Goal: Complete application form: Complete application form

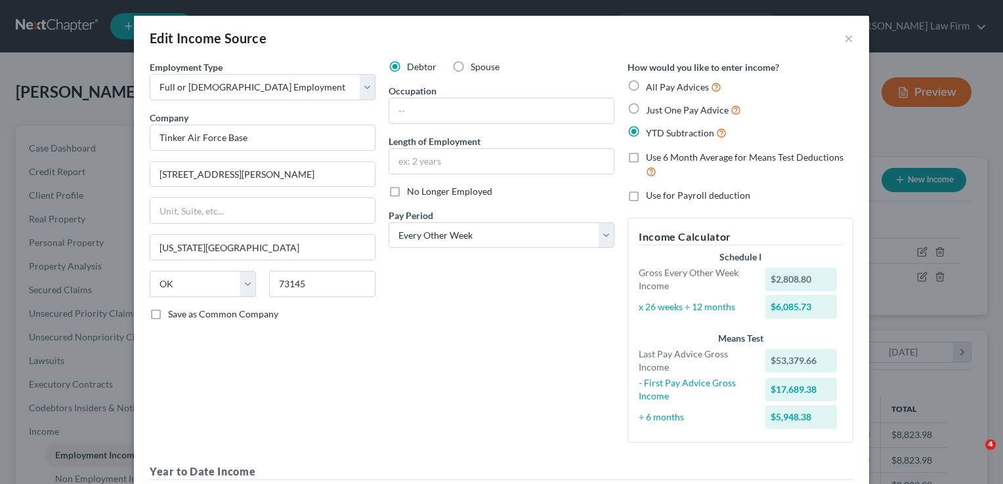
select select "0"
select select "37"
select select "2"
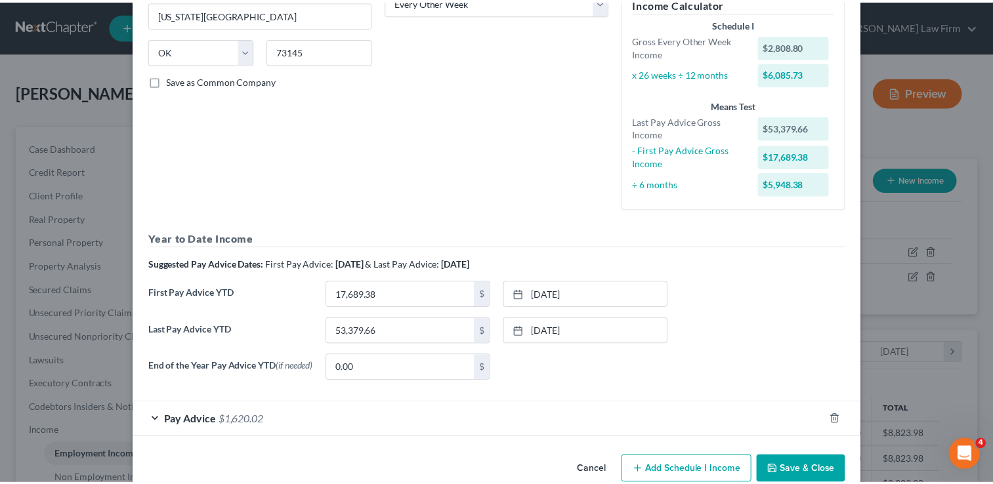
scroll to position [260, 0]
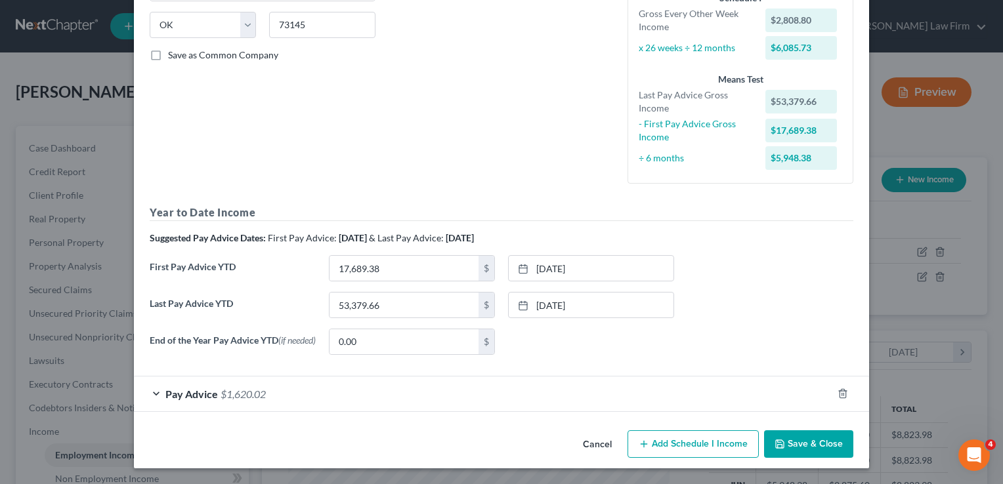
click at [589, 446] on button "Cancel" at bounding box center [597, 445] width 50 height 26
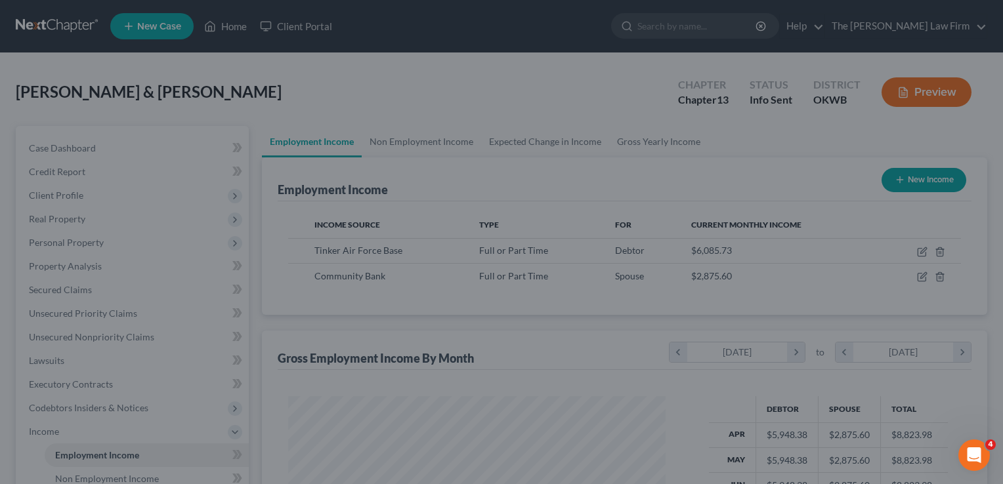
scroll to position [656167, 655997]
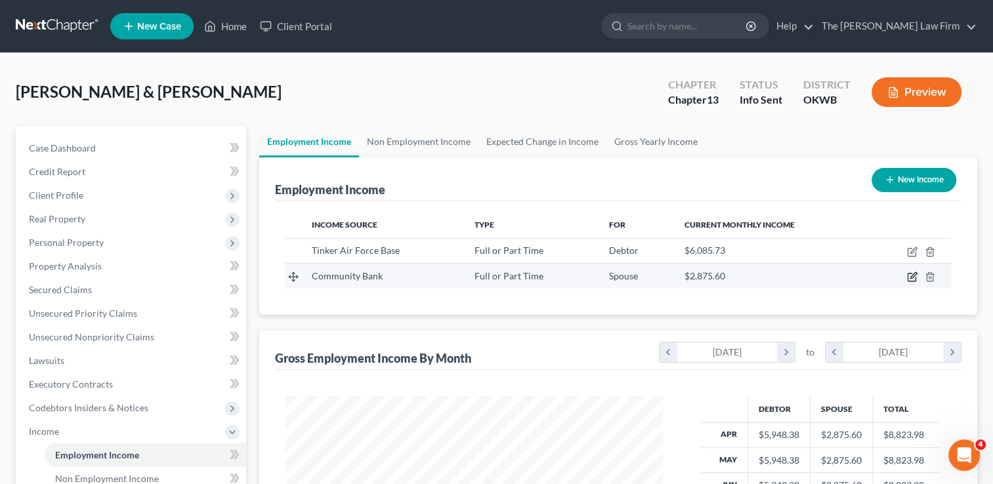
click at [911, 280] on icon "button" at bounding box center [912, 277] width 11 height 11
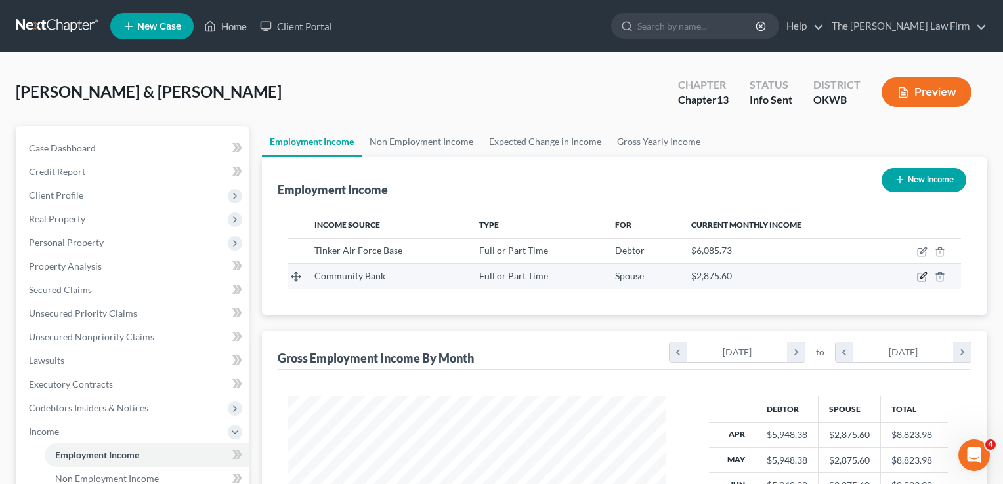
select select "0"
select select "37"
select select "2"
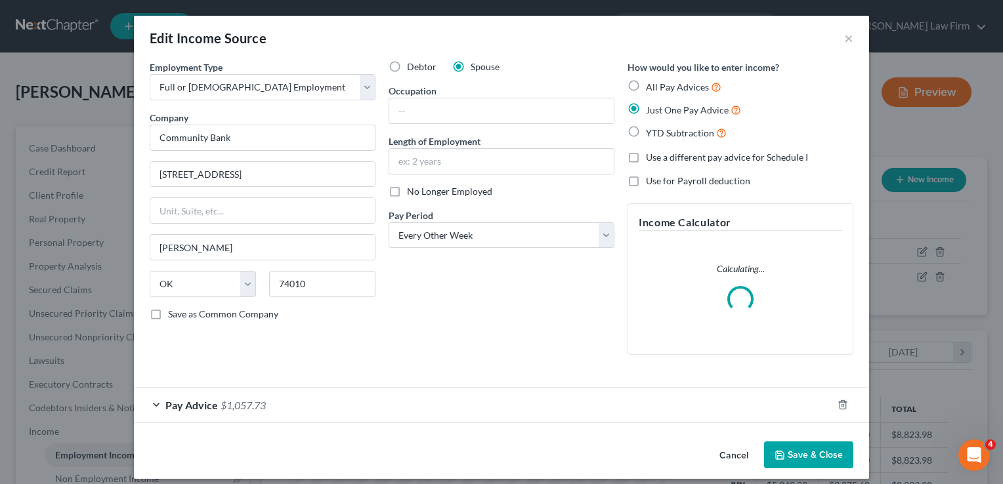
scroll to position [234, 407]
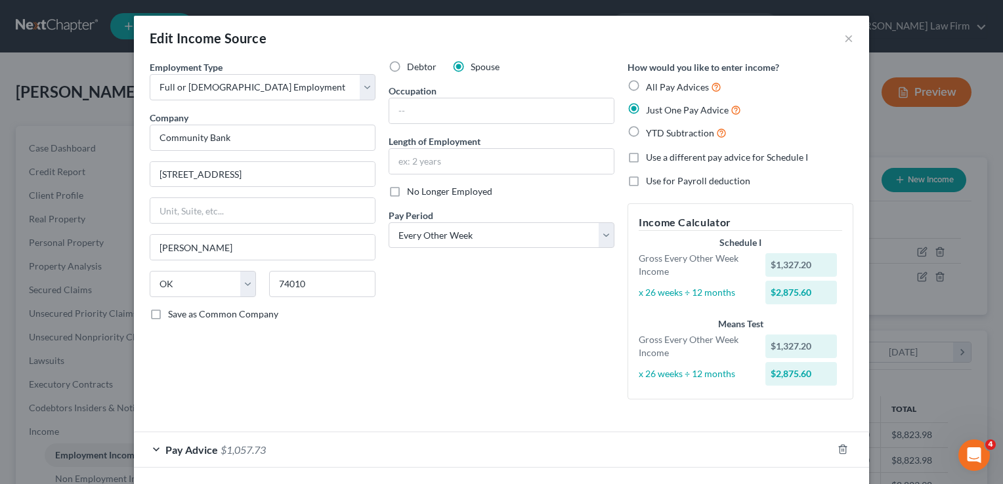
click at [646, 129] on label "YTD Subtraction" at bounding box center [686, 132] width 81 height 15
click at [651, 129] on input "YTD Subtraction" at bounding box center [655, 129] width 9 height 9
radio input "true"
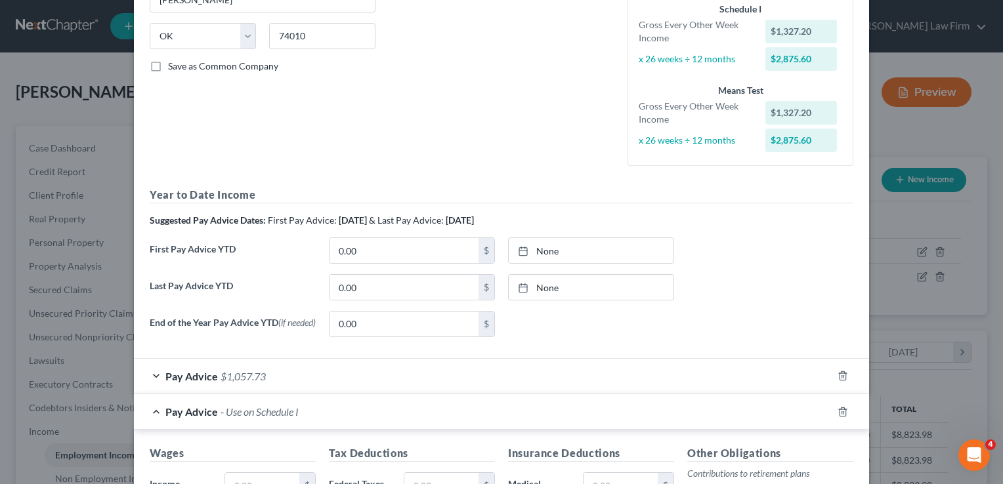
scroll to position [263, 0]
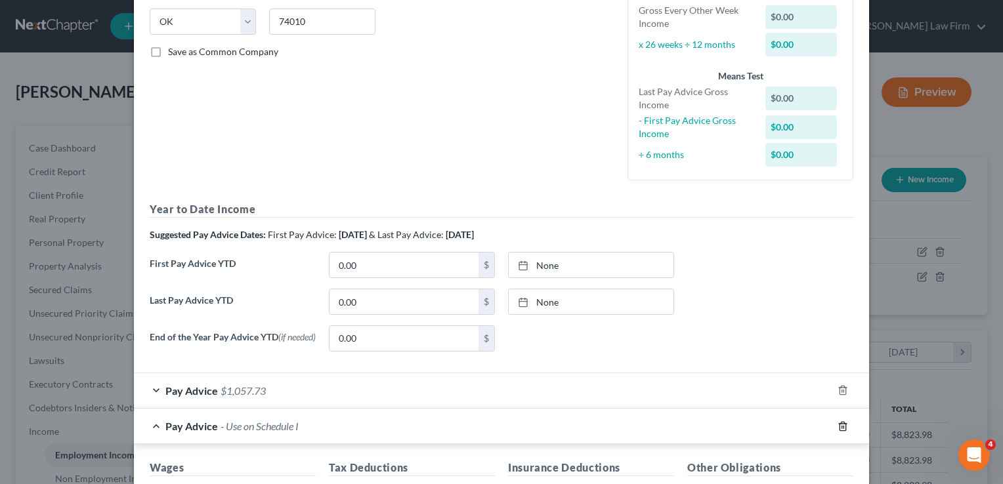
click at [838, 427] on icon "button" at bounding box center [843, 426] width 11 height 11
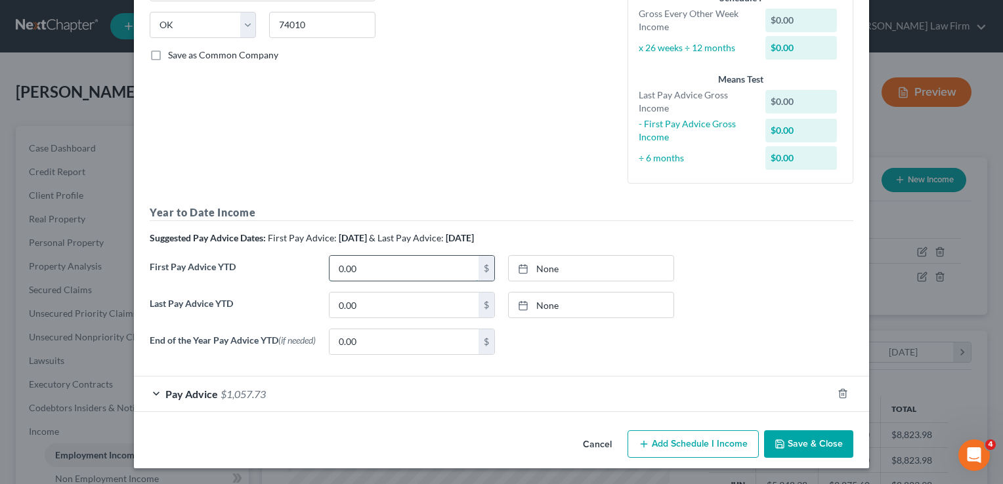
click at [383, 265] on input "0.00" at bounding box center [404, 268] width 149 height 25
click at [544, 268] on link "None" at bounding box center [591, 268] width 165 height 25
type input "[DATE]"
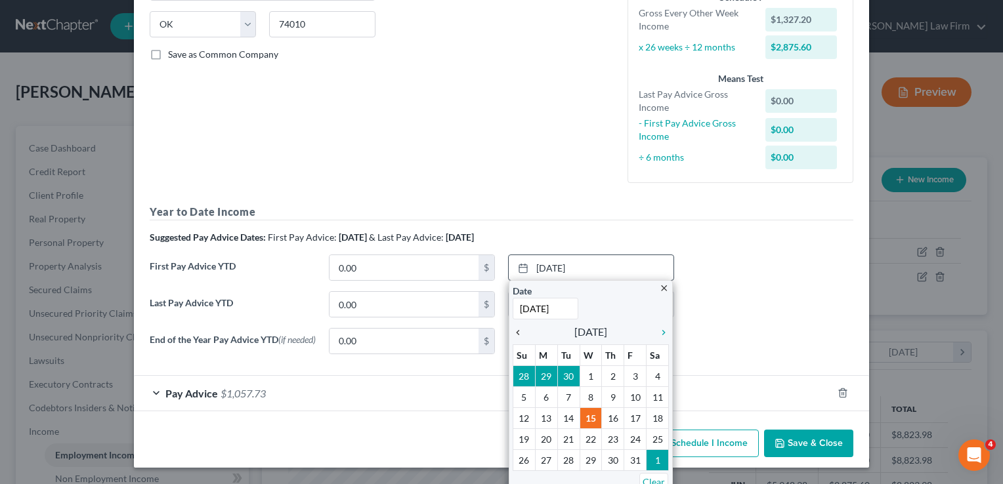
click at [514, 330] on icon "chevron_left" at bounding box center [521, 333] width 17 height 11
click at [515, 331] on icon "chevron_left" at bounding box center [521, 333] width 17 height 11
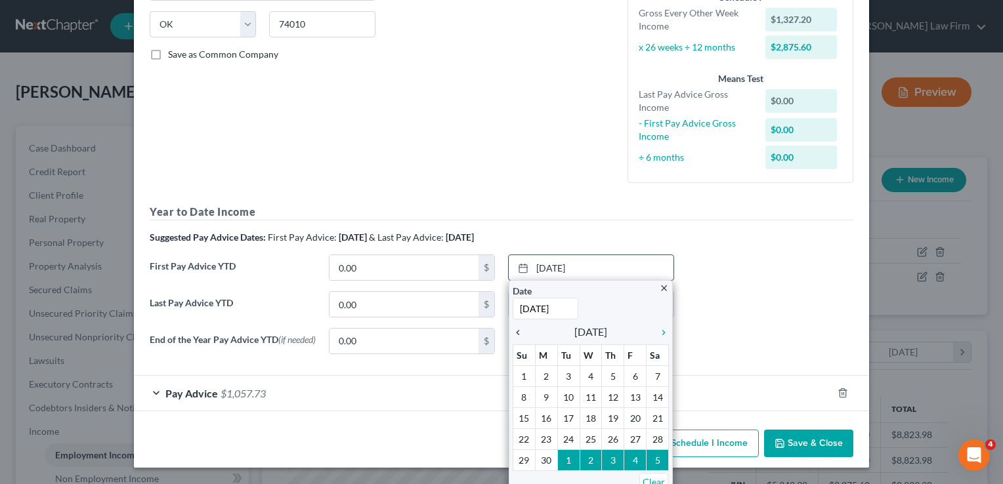
click at [513, 333] on icon "chevron_left" at bounding box center [521, 333] width 17 height 11
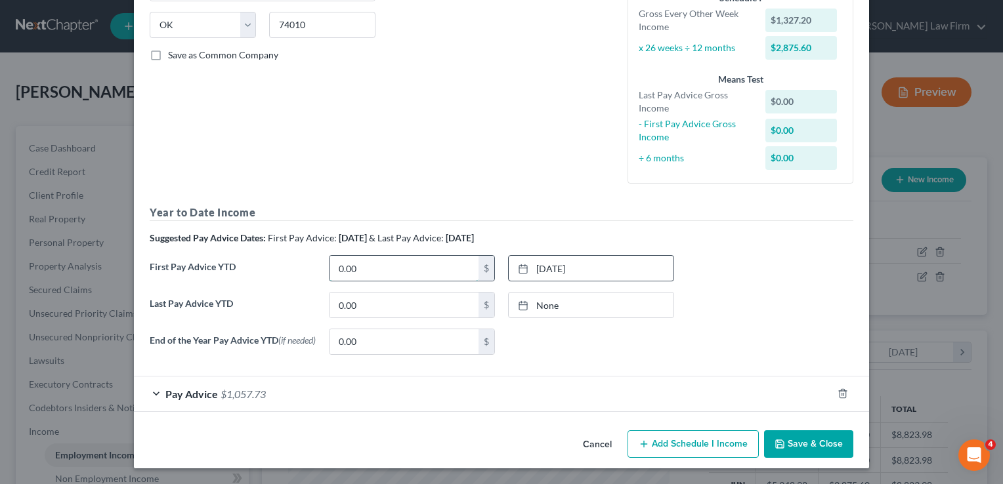
click at [365, 265] on input "0.00" at bounding box center [404, 268] width 149 height 25
type input "6,505.80"
click at [547, 303] on link "None" at bounding box center [591, 305] width 165 height 25
type input "18,116.70"
click at [724, 294] on div "Last Pay Advice YTD 18,116.70 $ [DATE] close Date [DATE] Time 12:00 AM chevron_…" at bounding box center [501, 310] width 717 height 37
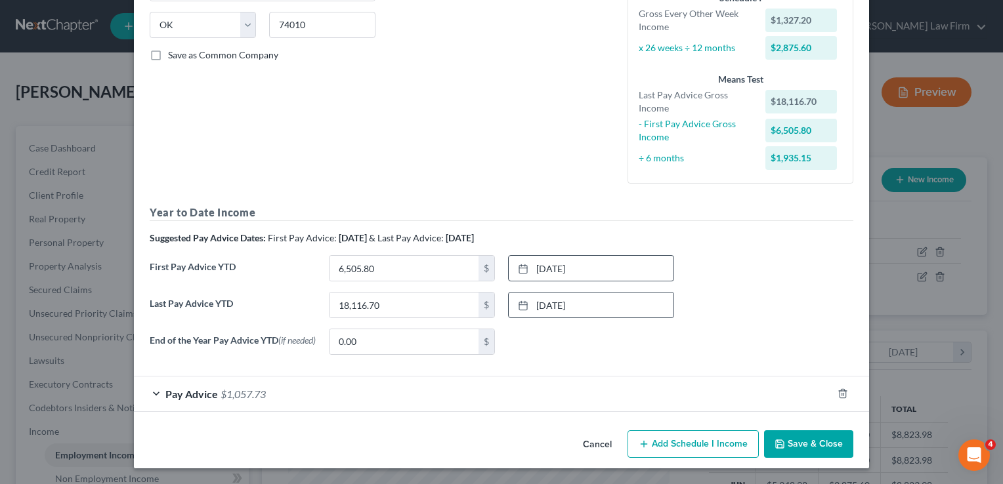
drag, startPoint x: 281, startPoint y: 403, endPoint x: 301, endPoint y: 402, distance: 20.4
click at [281, 402] on div "Pay Advice $1,057.73" at bounding box center [483, 394] width 698 height 35
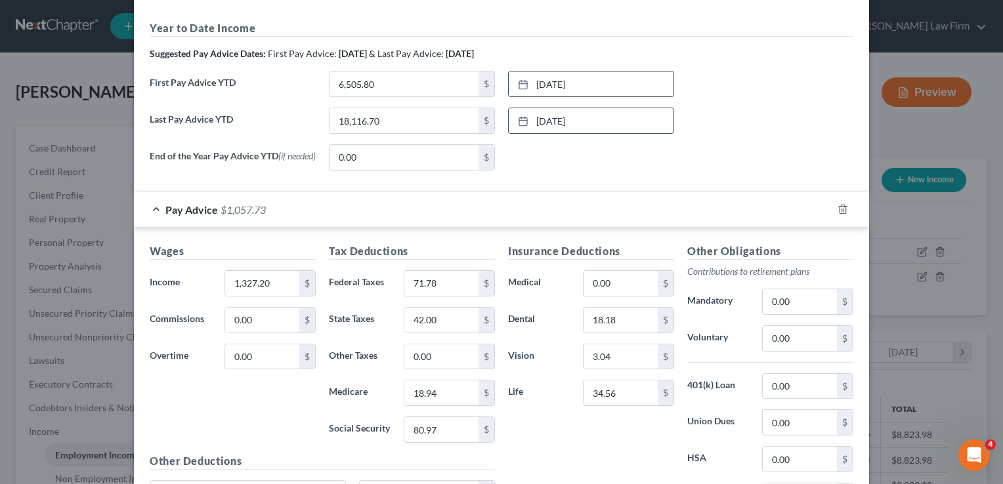
scroll to position [457, 0]
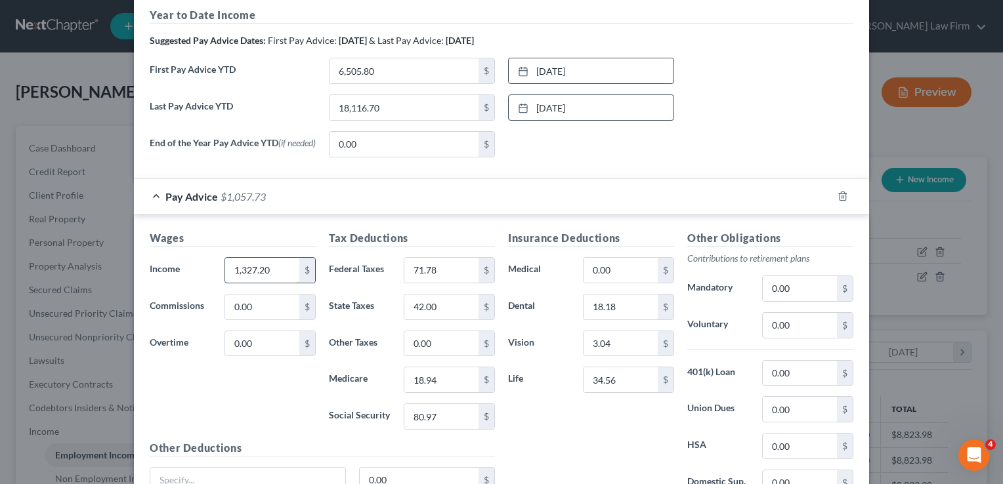
click at [276, 269] on input "1,327.20" at bounding box center [262, 270] width 74 height 25
type input "621.30"
click at [445, 381] on input "18.94" at bounding box center [441, 380] width 74 height 25
type input "9.01"
click at [451, 301] on input "42.00" at bounding box center [441, 307] width 74 height 25
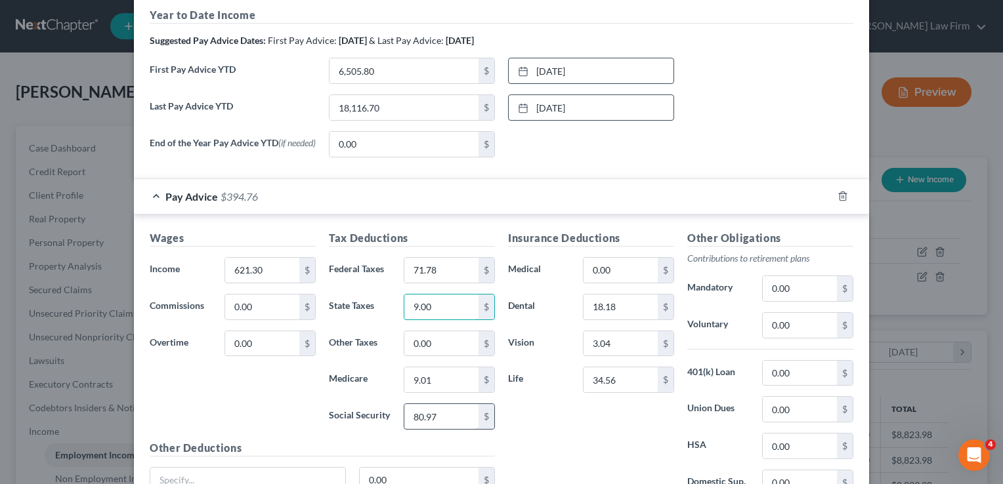
type input "9.00"
click at [444, 418] on input "80.97" at bounding box center [441, 416] width 74 height 25
type input "33.52"
click at [446, 271] on input "71.78" at bounding box center [441, 270] width 74 height 25
click at [629, 269] on input "0.00" at bounding box center [621, 270] width 74 height 25
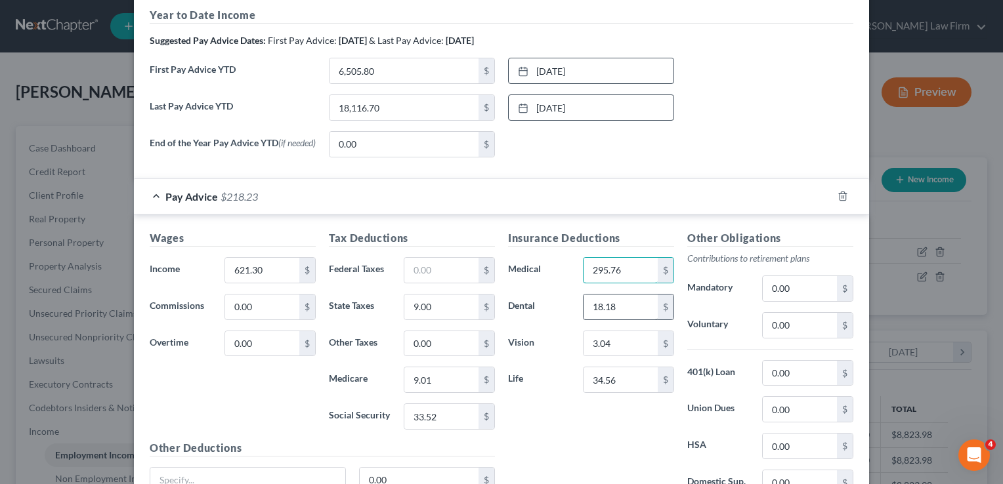
type input "295.76"
click at [622, 303] on input "18.18" at bounding box center [621, 307] width 74 height 25
type input "168.04"
click at [622, 272] on input "295.76" at bounding box center [621, 270] width 74 height 25
type input "205.64"
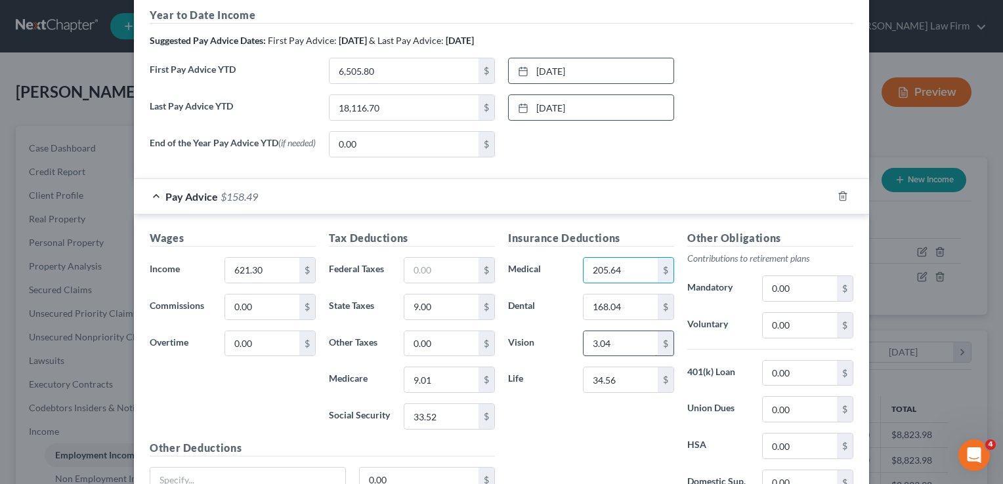
click at [631, 339] on input "3.04" at bounding box center [621, 343] width 74 height 25
type input "29.92"
click at [626, 270] on input "205.64" at bounding box center [621, 270] width 74 height 25
click at [631, 303] on input "168.04" at bounding box center [621, 307] width 74 height 25
click at [624, 345] on input "29.92" at bounding box center [621, 343] width 74 height 25
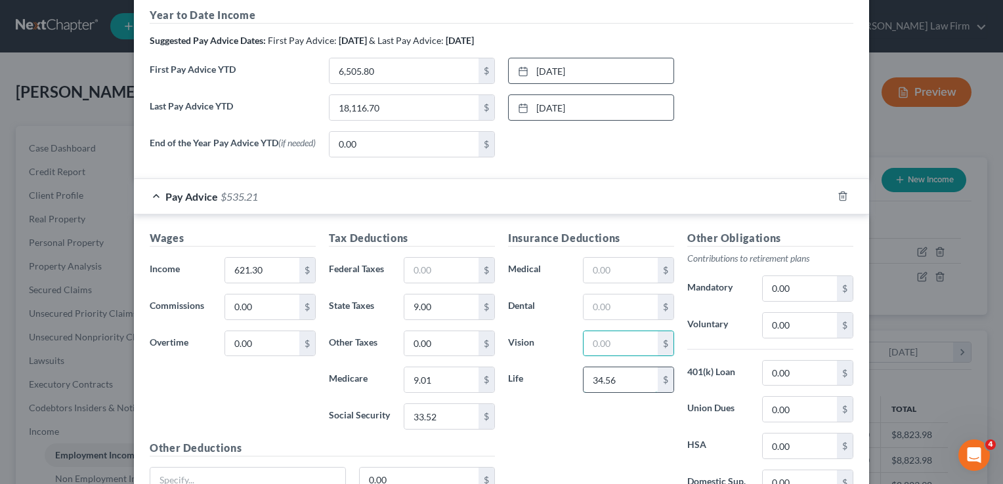
click at [630, 381] on input "34.56" at bounding box center [621, 380] width 74 height 25
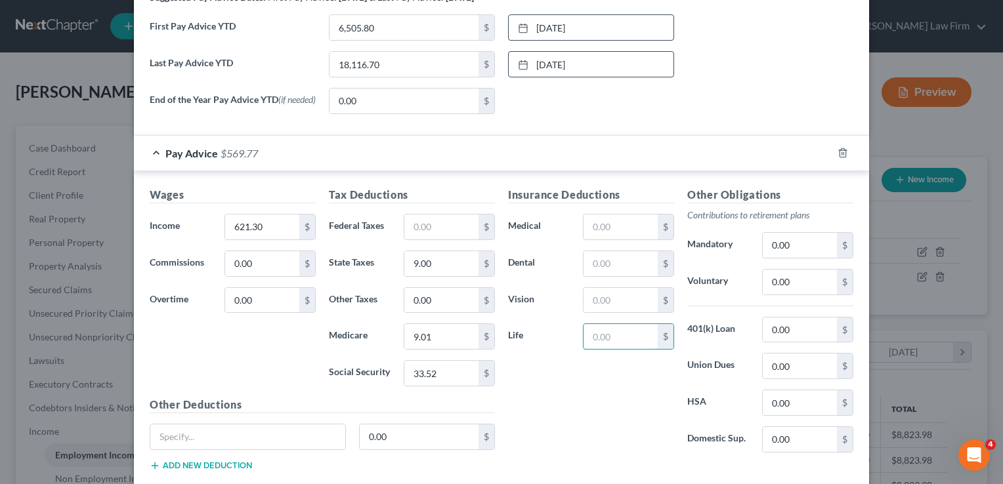
scroll to position [522, 0]
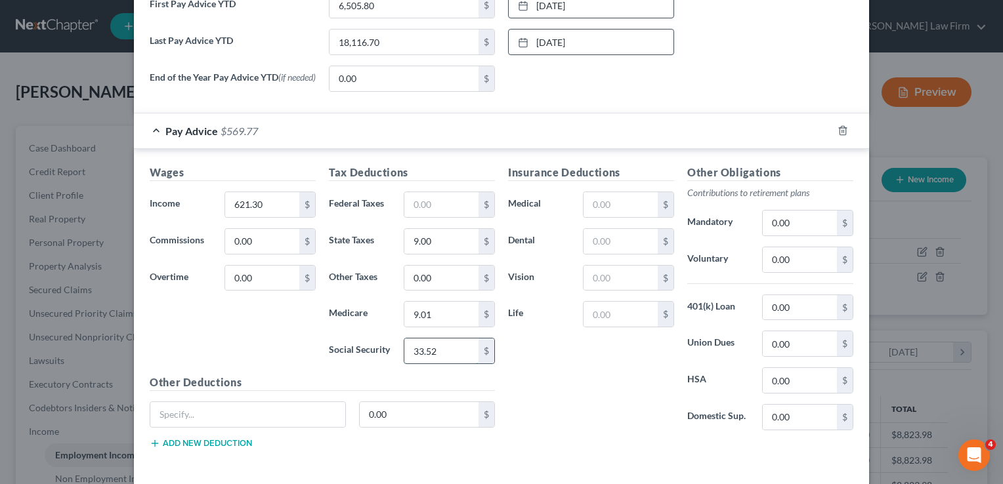
click at [440, 351] on input "33.52" at bounding box center [441, 351] width 74 height 25
type input "38.52"
click at [586, 372] on div "Insurance Deductions Medical $ Dental $ Vision $ Life $" at bounding box center [590, 303] width 179 height 276
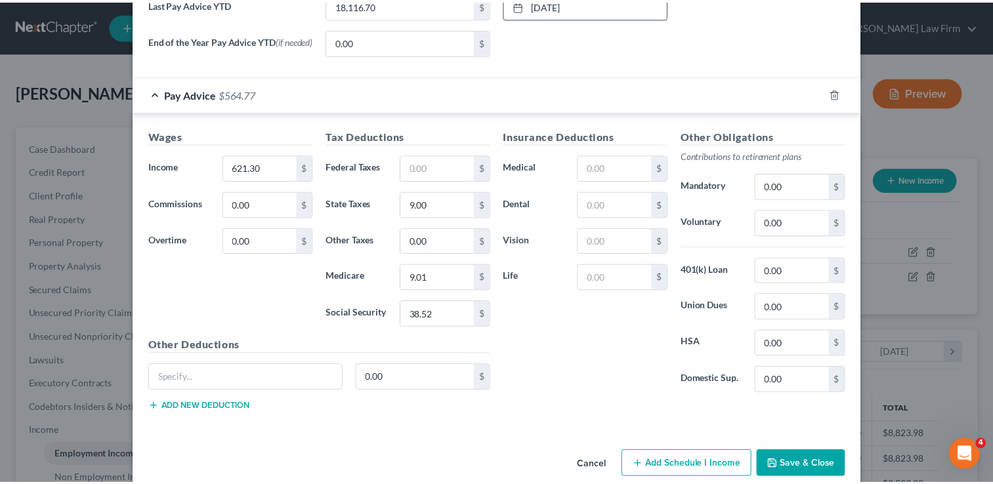
scroll to position [579, 0]
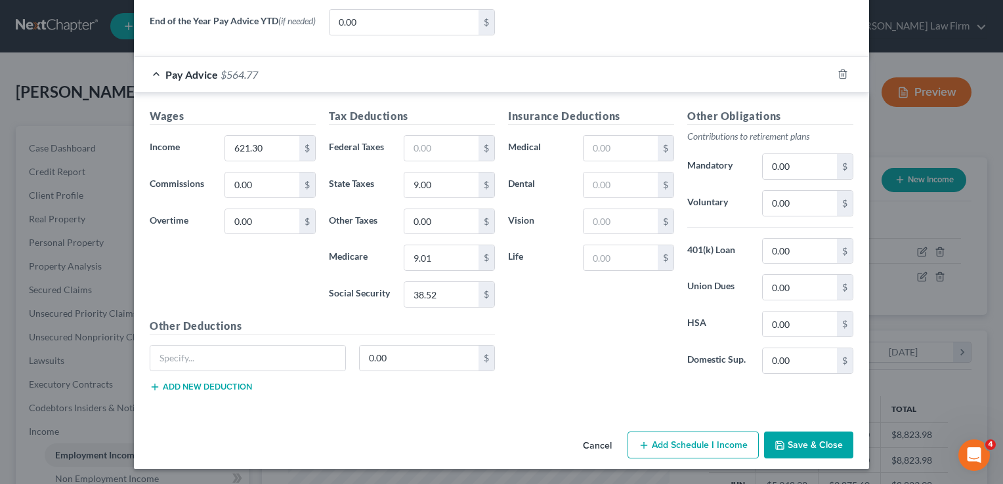
click at [816, 443] on button "Save & Close" at bounding box center [808, 446] width 89 height 28
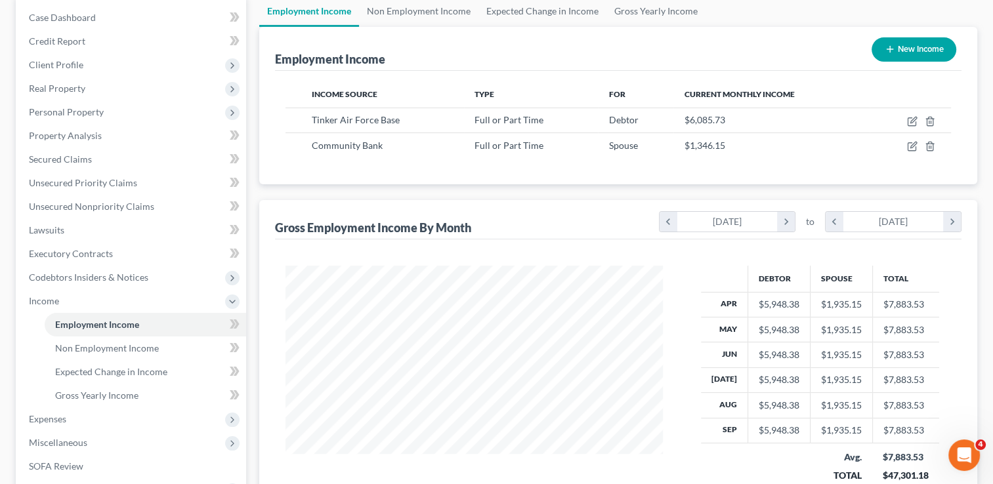
scroll to position [131, 0]
click at [950, 220] on icon "chevron_right" at bounding box center [952, 221] width 18 height 20
click at [785, 220] on icon "chevron_right" at bounding box center [786, 221] width 18 height 20
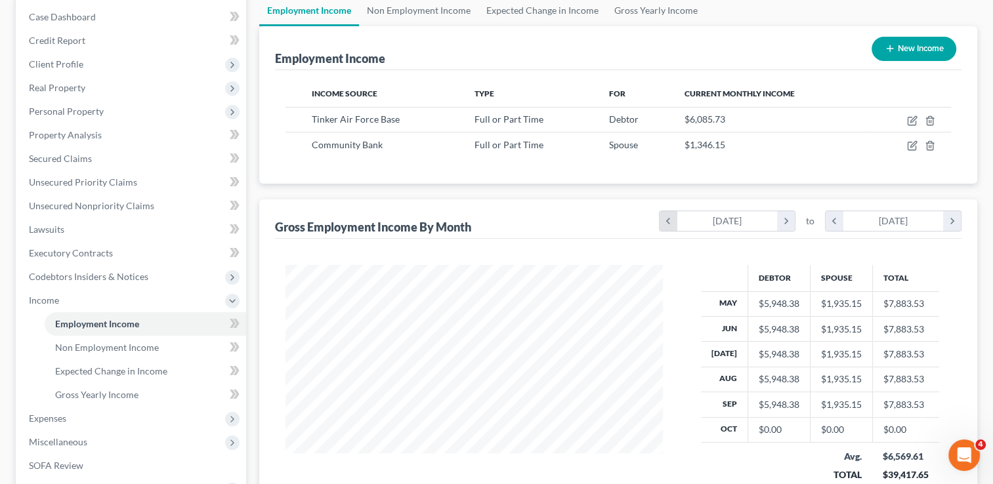
click at [665, 217] on icon "chevron_left" at bounding box center [669, 221] width 18 height 20
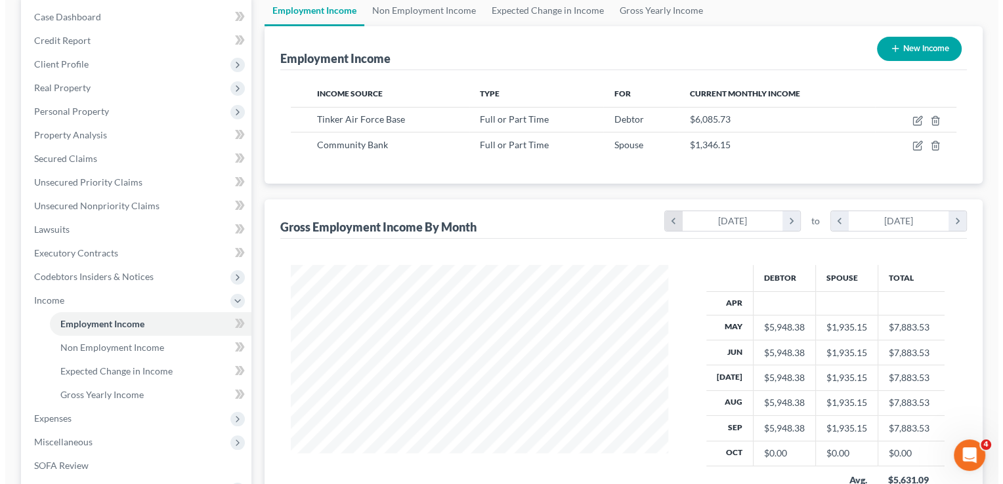
scroll to position [259, 404]
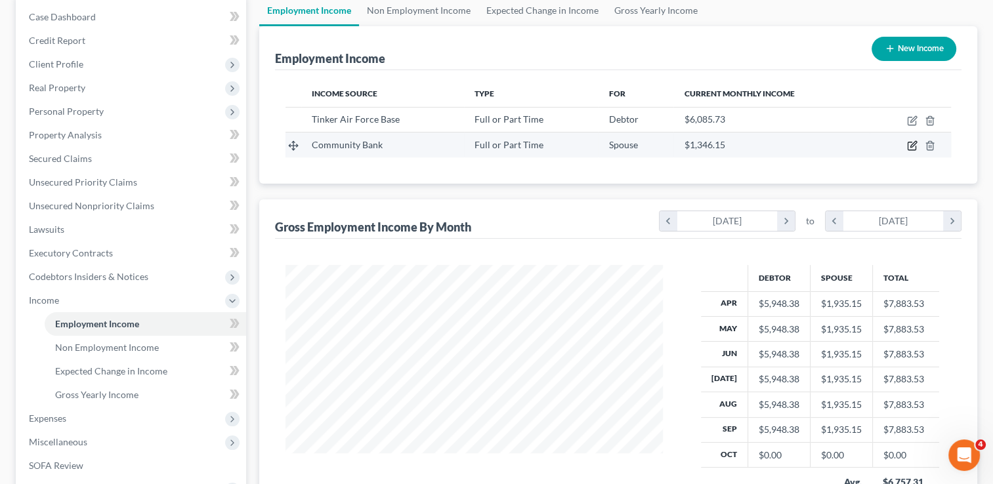
click at [914, 146] on icon "button" at bounding box center [912, 145] width 11 height 11
select select "0"
select select "37"
select select "2"
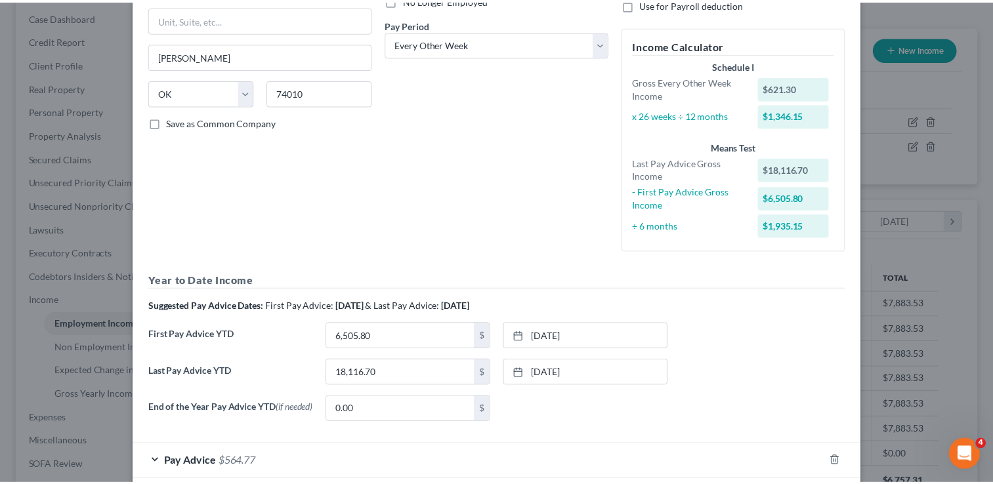
scroll to position [260, 0]
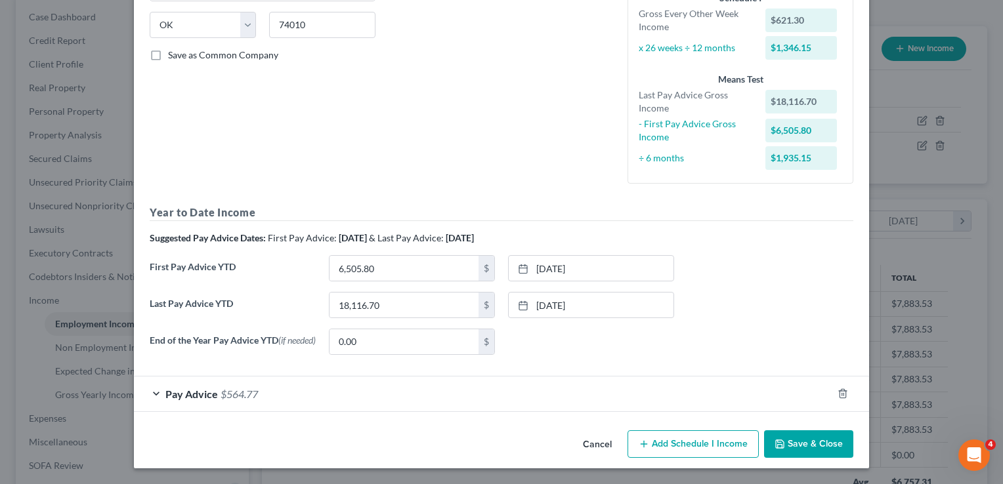
click at [808, 446] on button "Save & Close" at bounding box center [808, 445] width 89 height 28
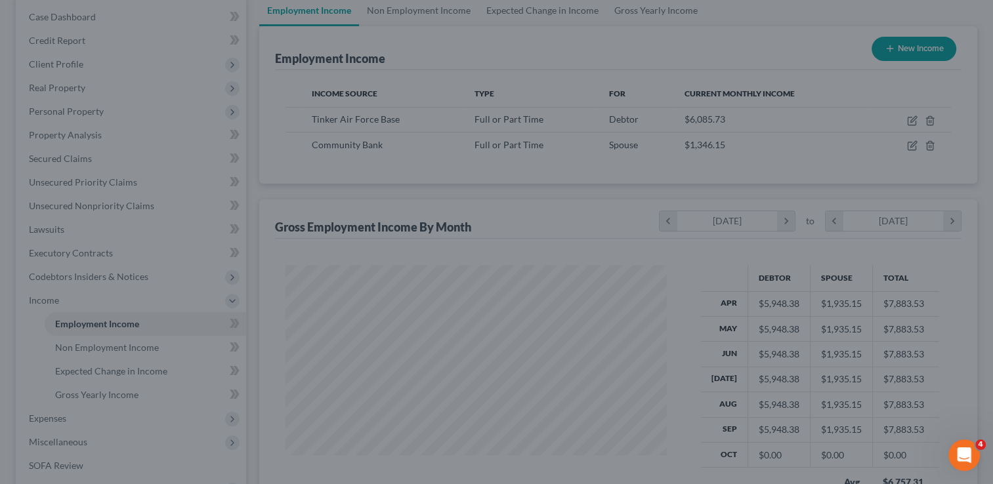
scroll to position [656141, 655997]
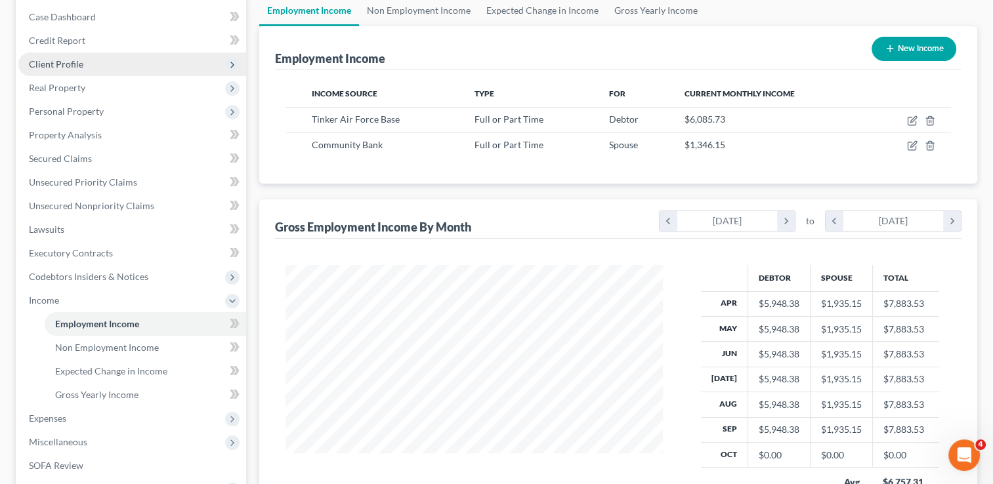
click at [71, 63] on span "Client Profile" at bounding box center [56, 63] width 54 height 11
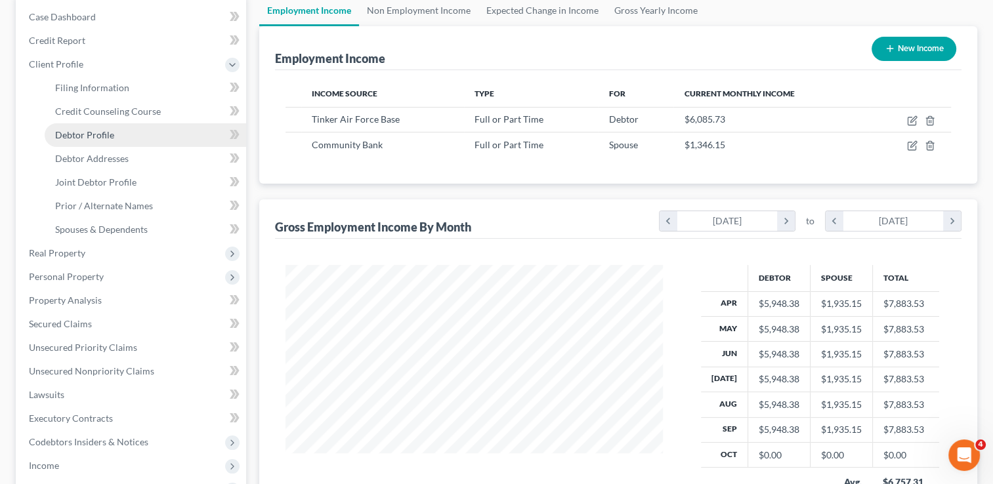
click at [102, 133] on span "Debtor Profile" at bounding box center [84, 134] width 59 height 11
select select "1"
select select "2"
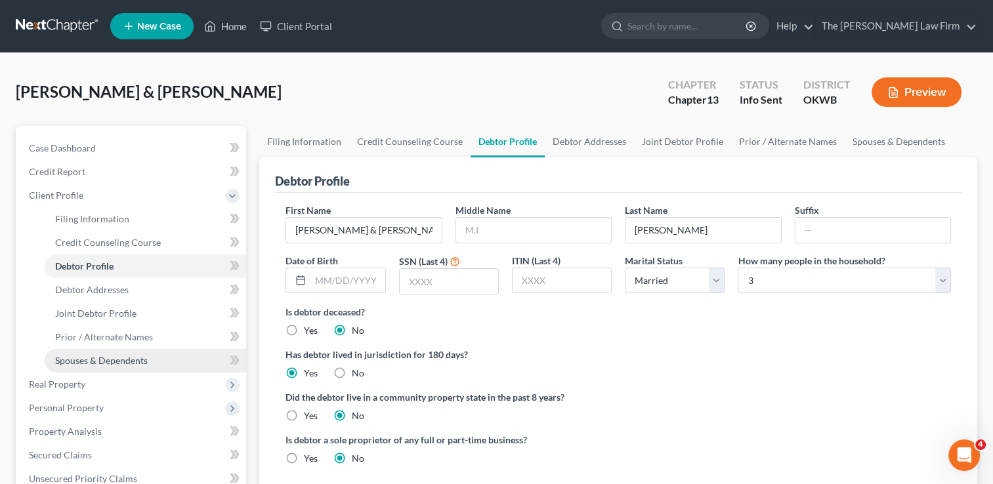
click at [137, 358] on span "Spouses & Dependents" at bounding box center [101, 360] width 93 height 11
